Goal: Information Seeking & Learning: Learn about a topic

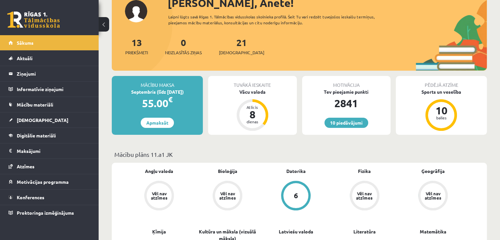
scroll to position [45, 0]
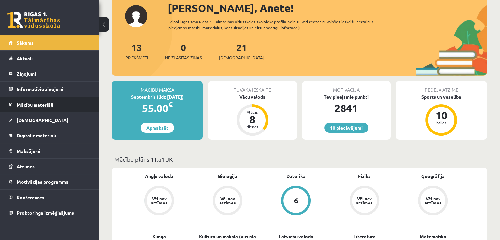
click at [22, 105] on span "Mācību materiāli" at bounding box center [35, 104] width 36 height 6
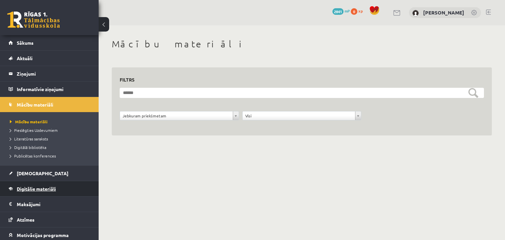
click at [15, 190] on link "Digitālie materiāli" at bounding box center [50, 188] width 82 height 15
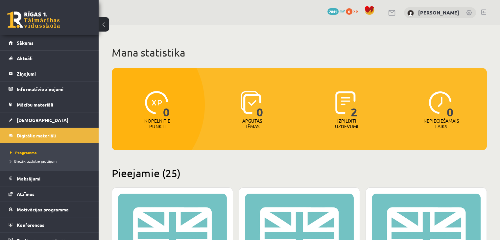
scroll to position [7, 0]
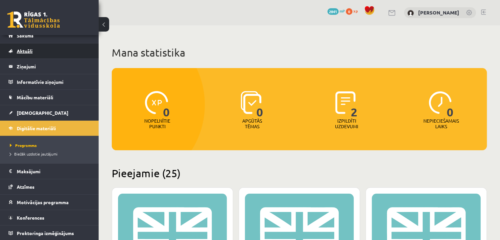
click at [26, 50] on span "Aktuāli" at bounding box center [25, 51] width 16 height 6
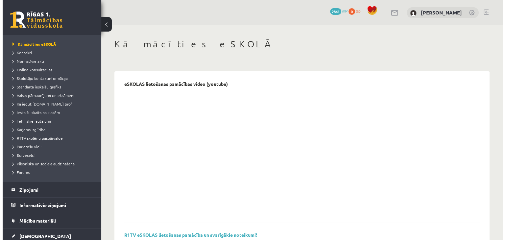
scroll to position [32, 0]
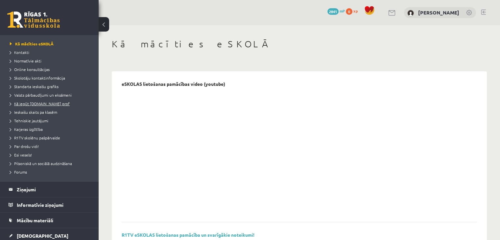
click at [26, 103] on span "Kā iegūt [DOMAIN_NAME] prof" at bounding box center [40, 103] width 60 height 5
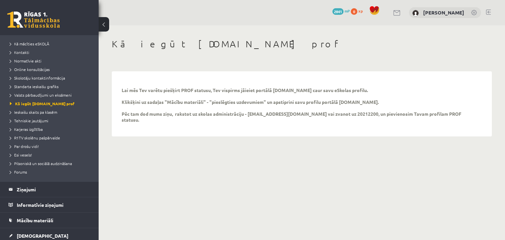
click at [472, 10] on link at bounding box center [474, 13] width 7 height 7
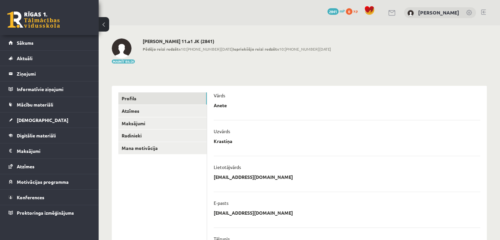
click at [232, 176] on p "anete.augsciema@gmail.com" at bounding box center [252, 177] width 79 height 6
click at [183, 177] on ul "Profils Atzīmes Maksājumi Radinieki Mana motivācija" at bounding box center [162, 234] width 89 height 284
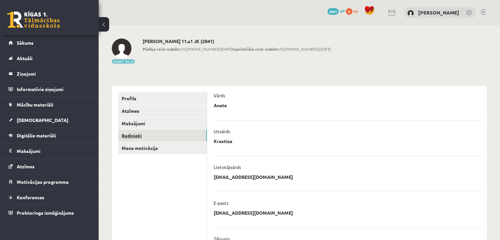
click at [129, 138] on link "Radinieki" at bounding box center [162, 135] width 88 height 12
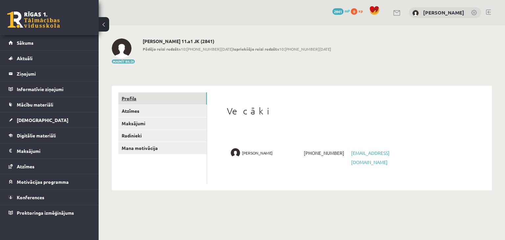
click at [128, 98] on link "Profils" at bounding box center [162, 98] width 88 height 12
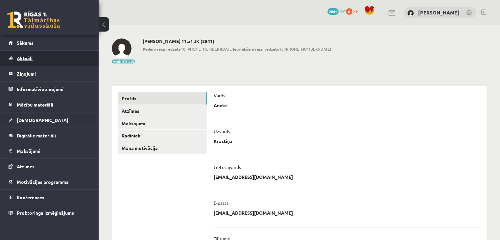
click at [25, 54] on link "Aktuāli" at bounding box center [50, 58] width 82 height 15
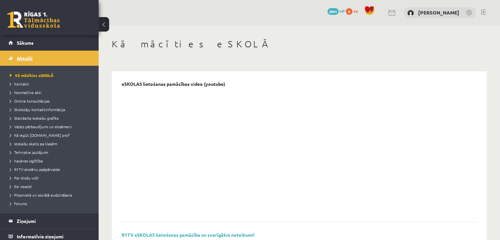
click at [26, 53] on link "Aktuāli" at bounding box center [50, 58] width 82 height 15
click at [26, 49] on link "Sākums" at bounding box center [50, 42] width 82 height 15
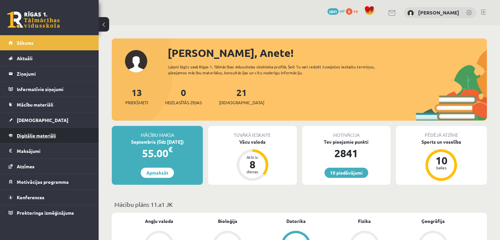
click at [23, 132] on span "Digitālie materiāli" at bounding box center [36, 135] width 39 height 6
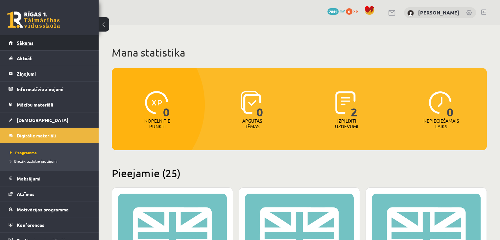
click at [21, 43] on span "Sākums" at bounding box center [25, 43] width 17 height 6
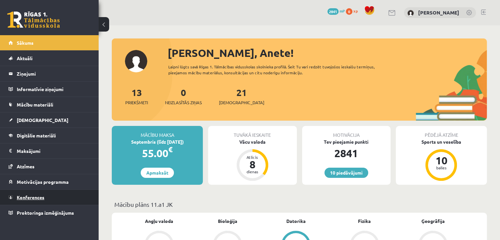
click at [25, 194] on span "Konferences" at bounding box center [31, 197] width 28 height 6
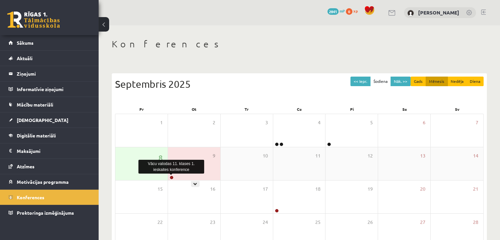
click at [171, 178] on link at bounding box center [171, 177] width 4 height 4
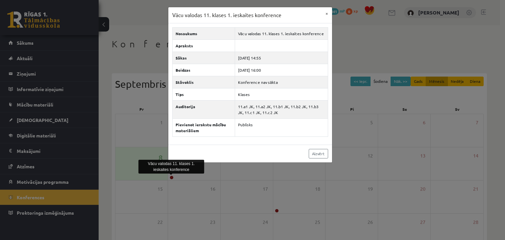
click at [344, 53] on div "Vācu valodas 11. klases 1. ieskaites konference × Nosaukums Vācu valodas 11. kl…" at bounding box center [252, 120] width 505 height 240
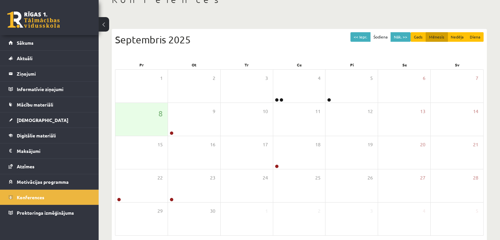
scroll to position [39, 0]
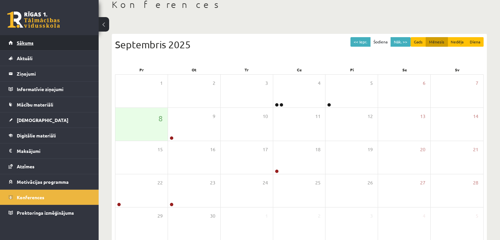
click at [21, 39] on link "Sākums" at bounding box center [50, 42] width 82 height 15
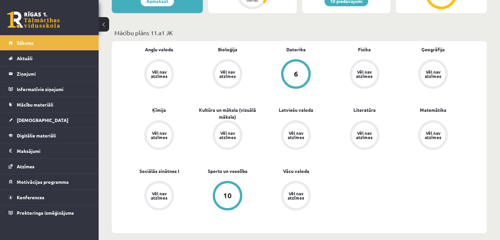
scroll to position [170, 0]
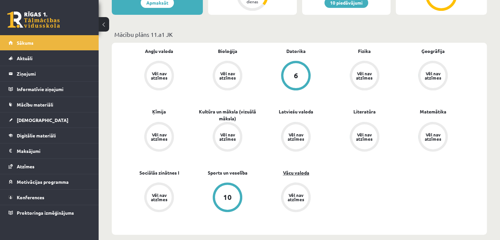
click at [298, 173] on link "Vācu valoda" at bounding box center [295, 172] width 26 height 7
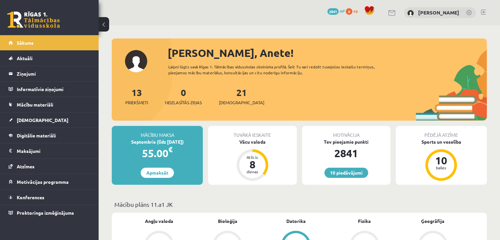
scroll to position [168, 0]
click at [107, 25] on button at bounding box center [104, 24] width 11 height 14
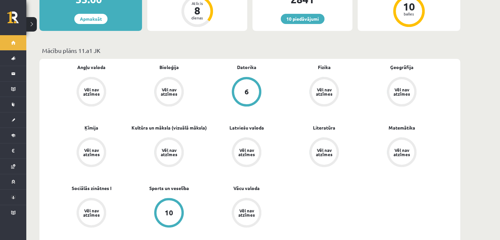
scroll to position [72, 0]
